Goal: Task Accomplishment & Management: Manage account settings

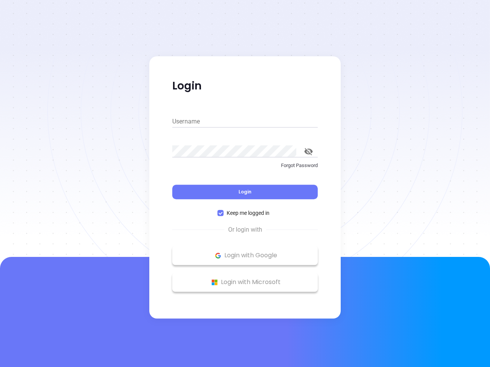
click at [245, 184] on div "Login" at bounding box center [244, 188] width 145 height 24
click at [245, 122] on input "Username" at bounding box center [244, 122] width 145 height 12
click at [308, 152] on icon "toggle password visibility" at bounding box center [308, 151] width 8 height 7
click at [245, 192] on span "Login" at bounding box center [244, 192] width 13 height 7
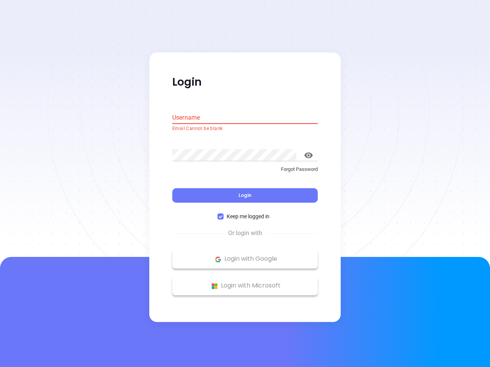
click at [245, 213] on span "Keep me logged in" at bounding box center [247, 217] width 49 height 8
click at [223, 214] on input "Keep me logged in" at bounding box center [220, 217] width 6 height 6
checkbox input "false"
click at [245, 256] on p "Login with Google" at bounding box center [245, 259] width 138 height 11
click at [245, 282] on p "Login with Microsoft" at bounding box center [245, 285] width 138 height 11
